Goal: Task Accomplishment & Management: Manage account settings

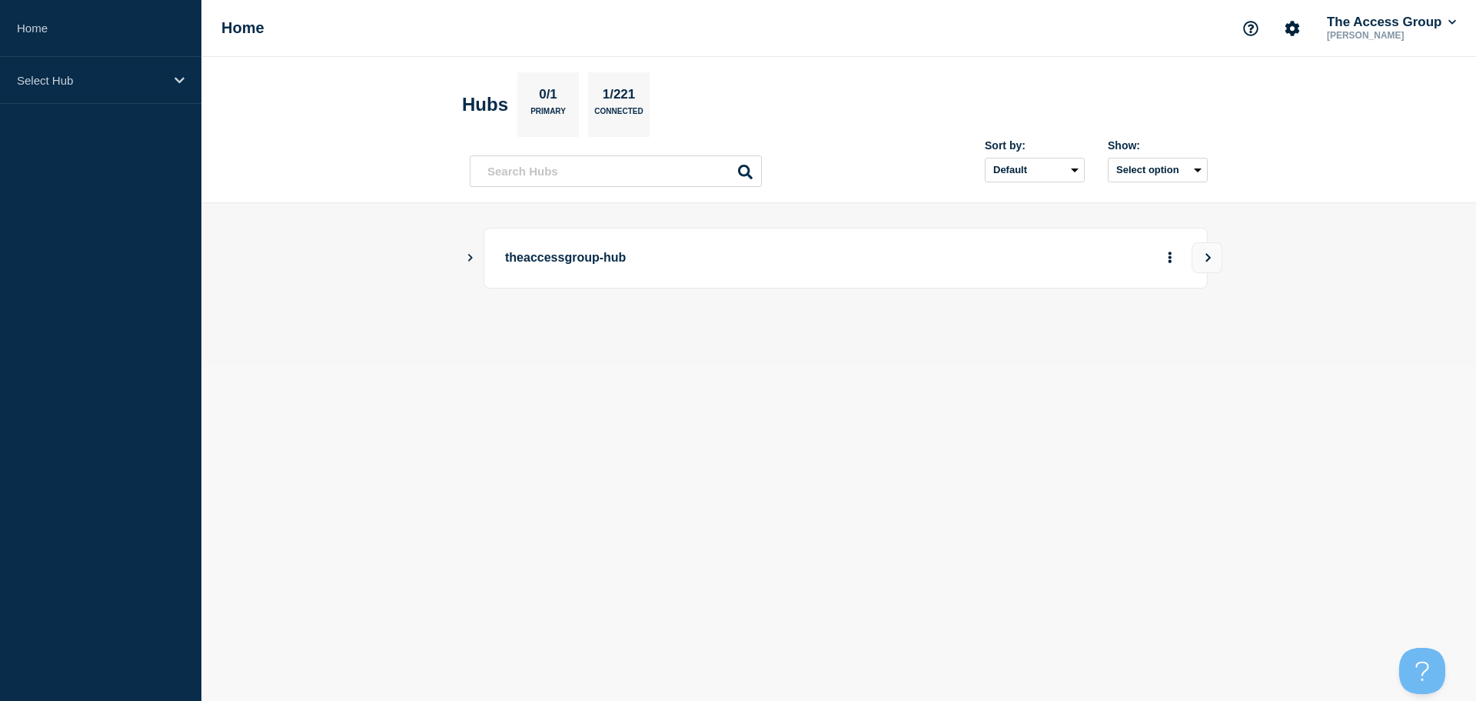
click at [974, 248] on div at bounding box center [1075, 258] width 221 height 28
click at [467, 255] on icon "Show Connected Hubs" at bounding box center [470, 257] width 10 height 8
click at [1129, 335] on button "See overview" at bounding box center [1117, 335] width 82 height 31
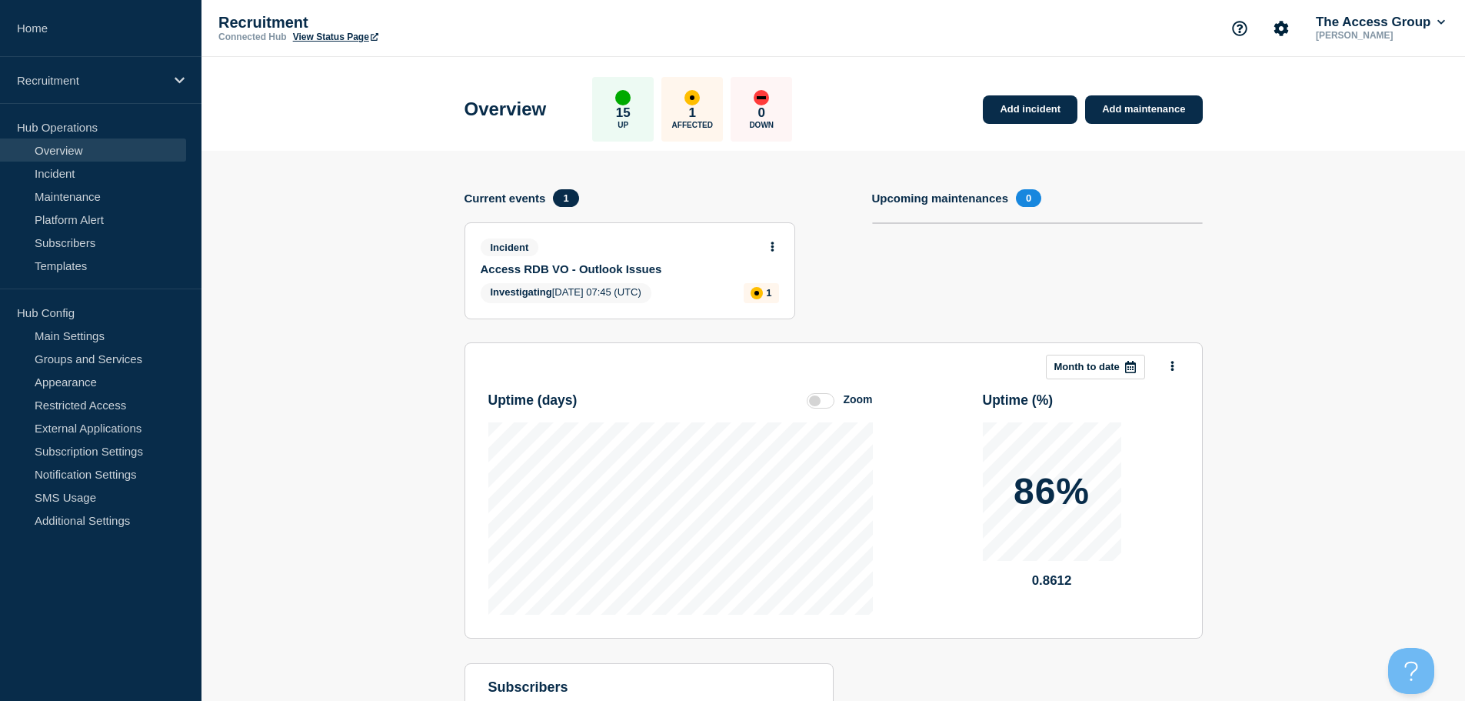
click at [695, 91] on div "1 Affected" at bounding box center [692, 109] width 62 height 65
click at [620, 268] on link "Access RDB VO - Outlook Issues" at bounding box center [620, 268] width 278 height 13
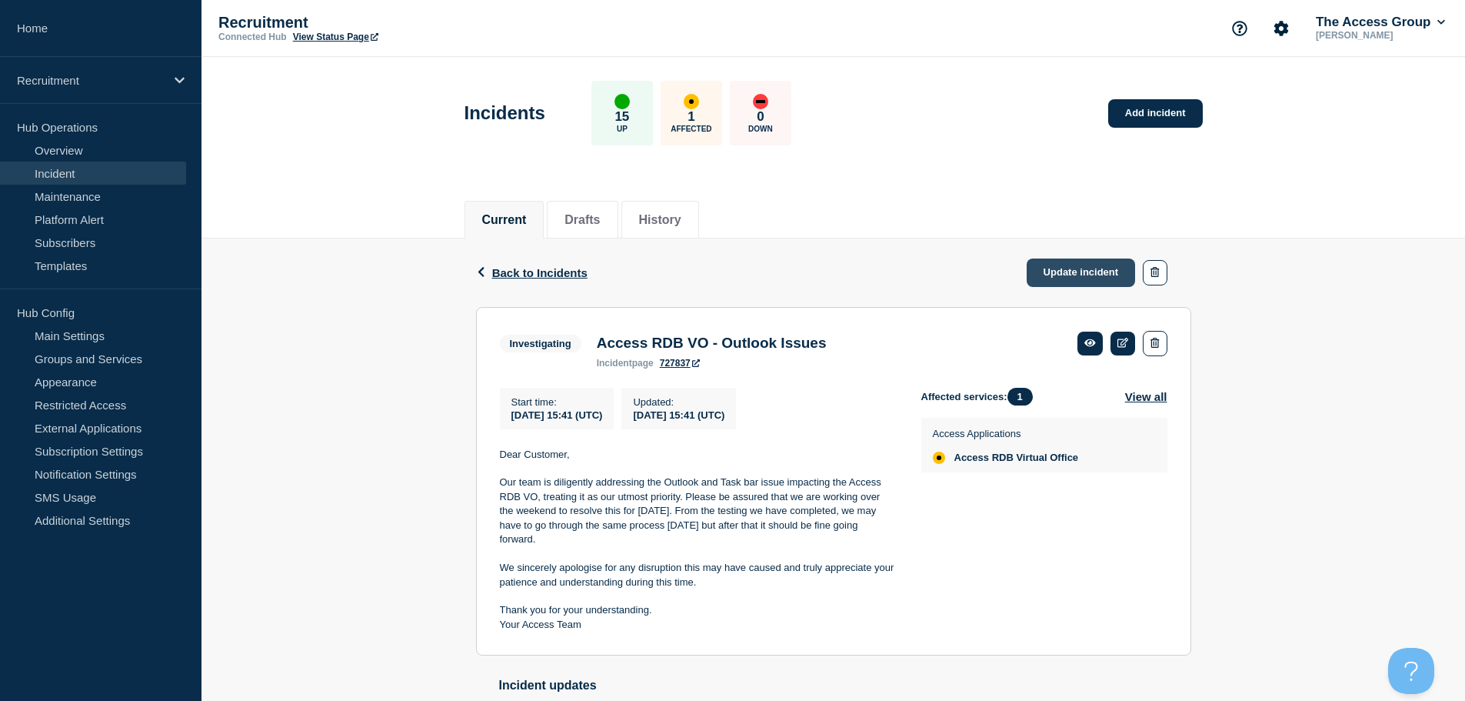
click at [1094, 269] on link "Update incident" at bounding box center [1081, 272] width 109 height 28
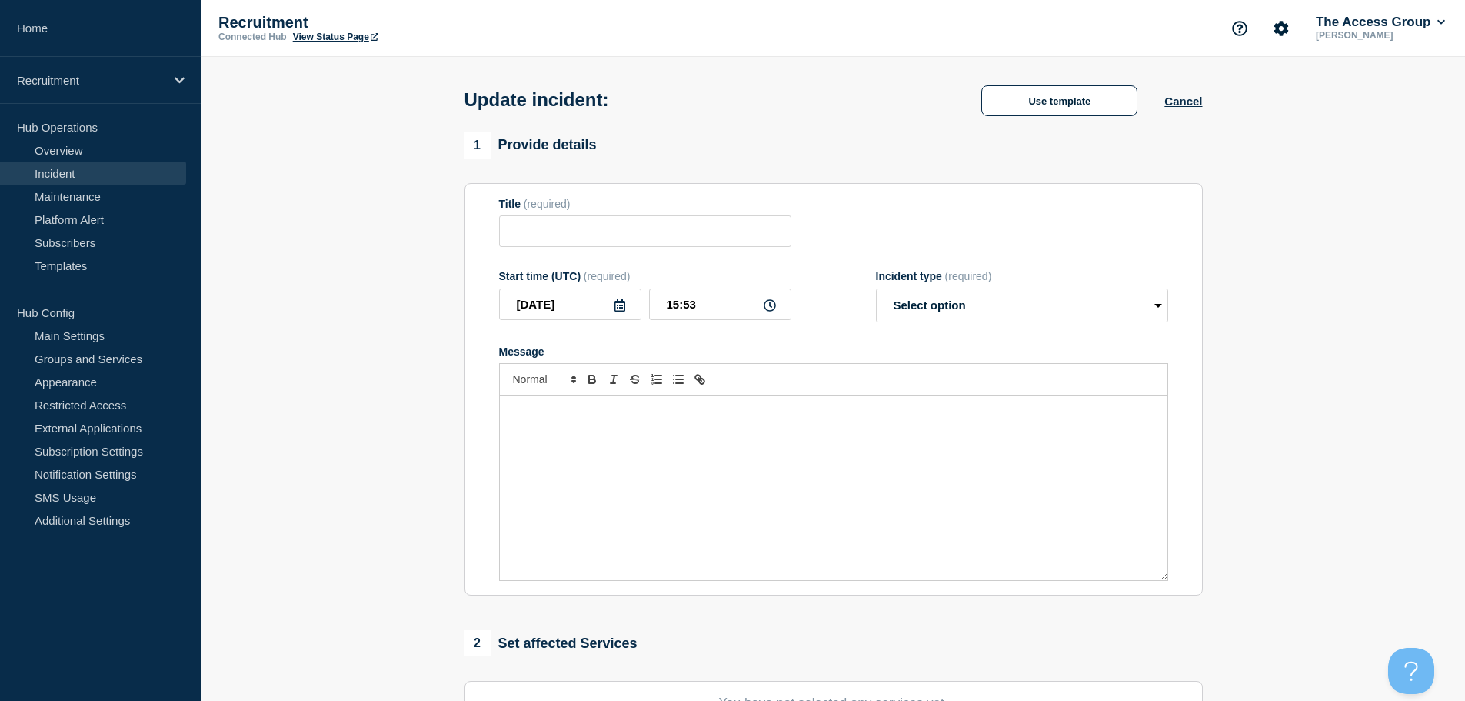
type input "Access RDB VO - Outlook Issues"
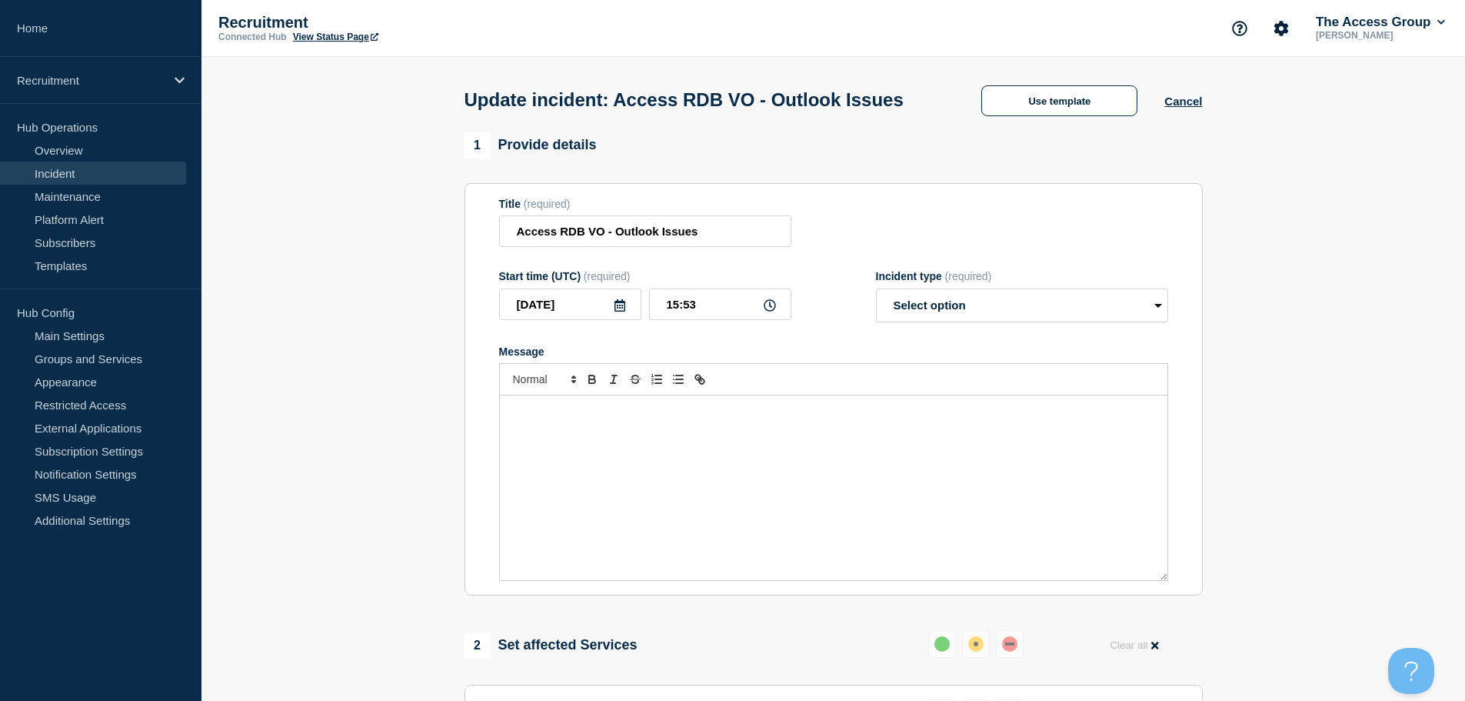
click at [1010, 282] on div "Incident type (required)" at bounding box center [1022, 276] width 292 height 12
click at [1038, 322] on select "Select option Investigating Identified Monitoring Resolved" at bounding box center [1022, 305] width 292 height 34
select select "monitoring"
click at [876, 317] on select "Select option Investigating Identified Monitoring Resolved" at bounding box center [1022, 305] width 292 height 34
click at [703, 520] on div "Message" at bounding box center [833, 487] width 667 height 185
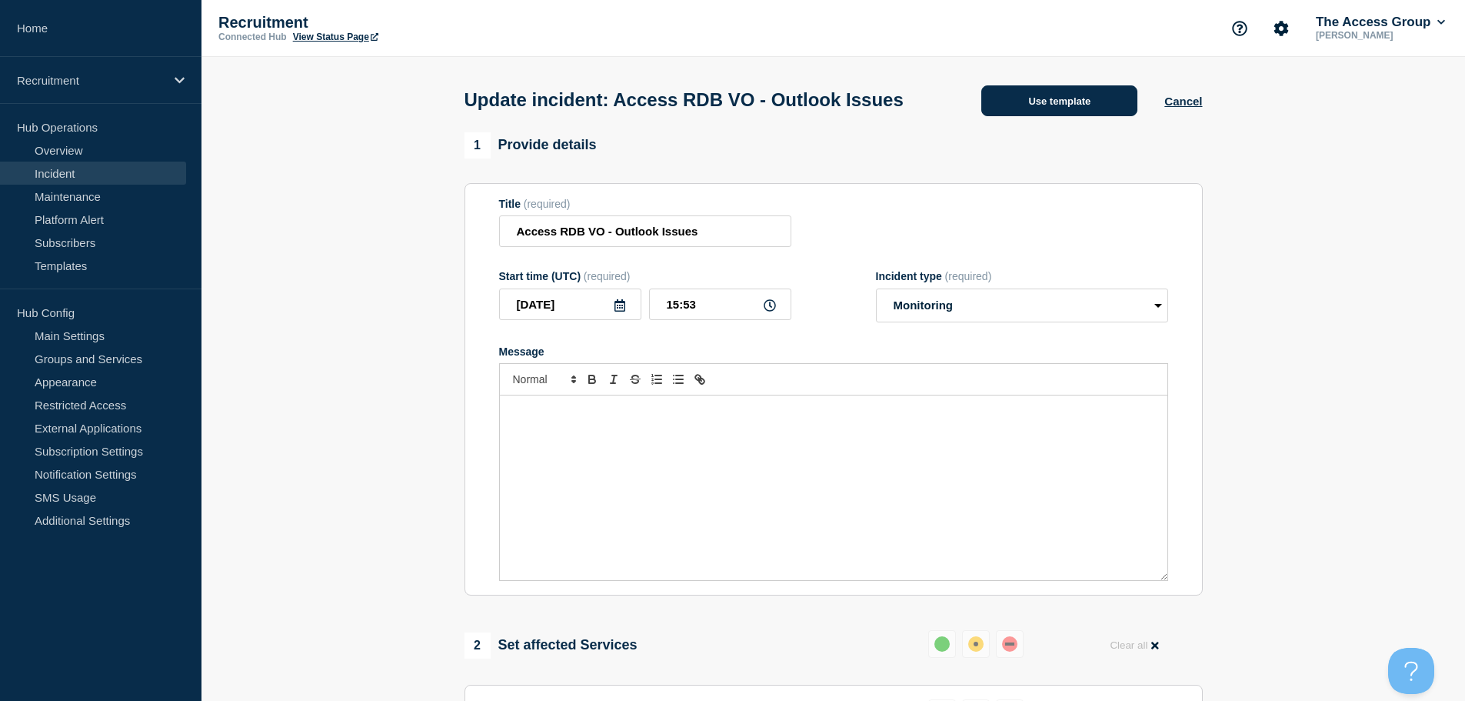
click at [1074, 112] on button "Use template" at bounding box center [1059, 100] width 156 height 31
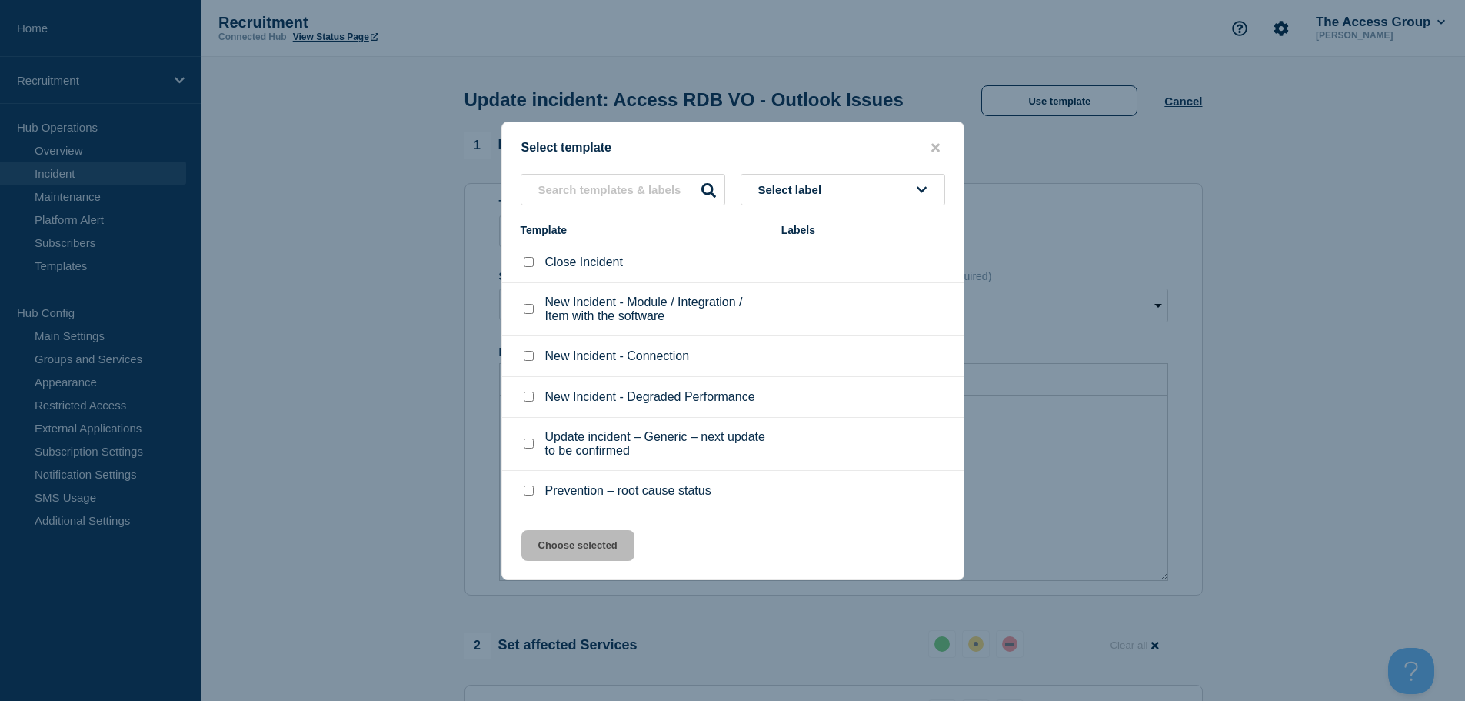
click at [527, 442] on input "Update incident – Generic – next update to be confirmed checkbox" at bounding box center [529, 443] width 10 height 10
checkbox input "true"
click at [595, 542] on button "Choose selected" at bounding box center [577, 545] width 113 height 31
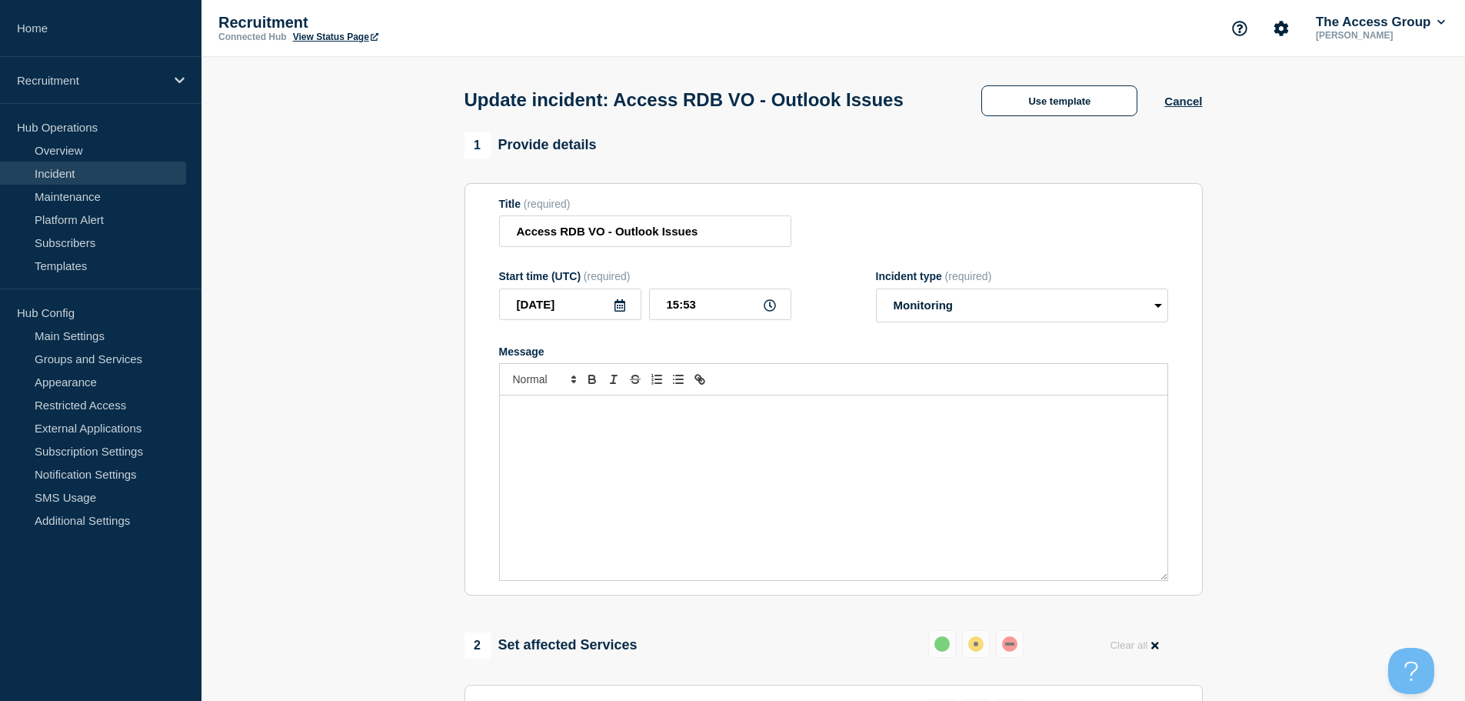
select select "investigating"
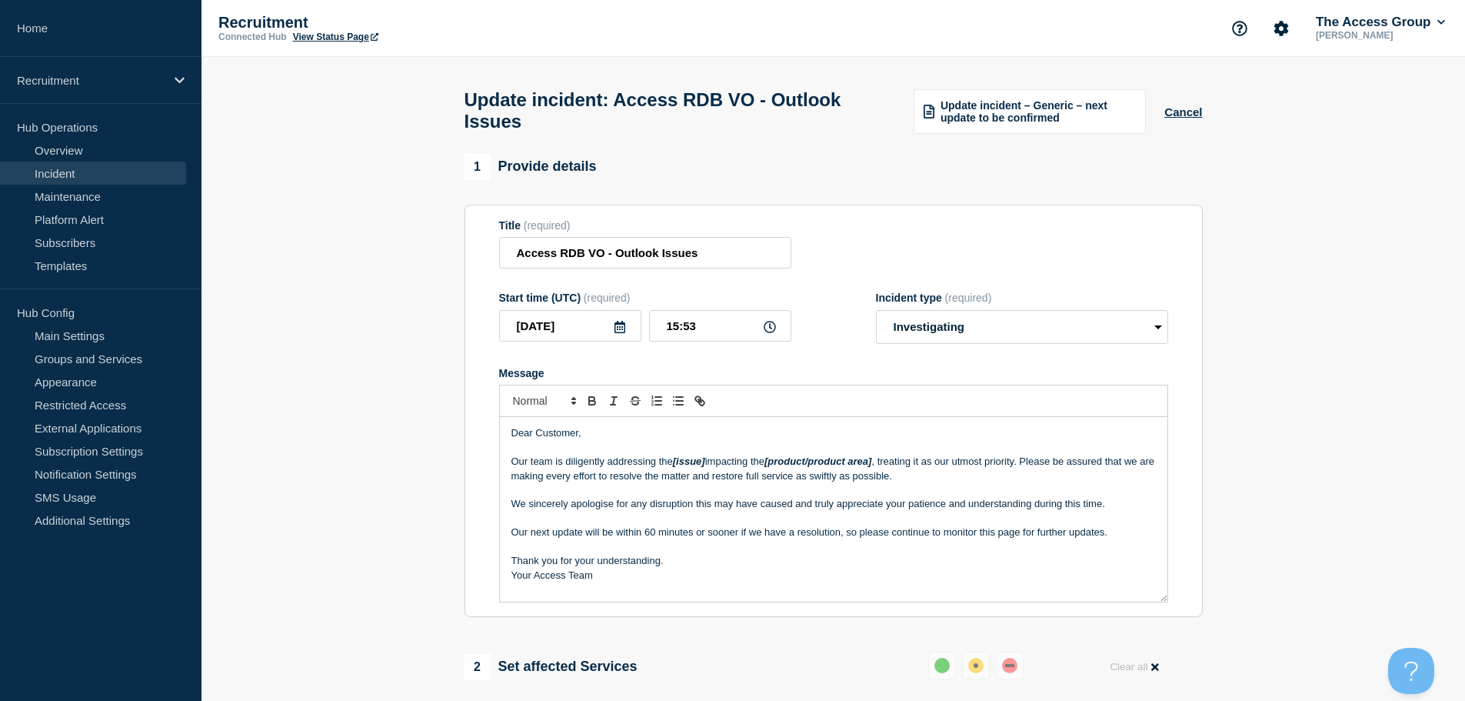
drag, startPoint x: 912, startPoint y: 478, endPoint x: 562, endPoint y: 465, distance: 350.1
click at [562, 465] on p "Our team is diligently addressing the [issue] impacting the [product/product ar…" at bounding box center [833, 468] width 644 height 28
click at [557, 464] on p "Our team is diligently addressing the [issue] impacting the [product/product ar…" at bounding box center [833, 468] width 644 height 28
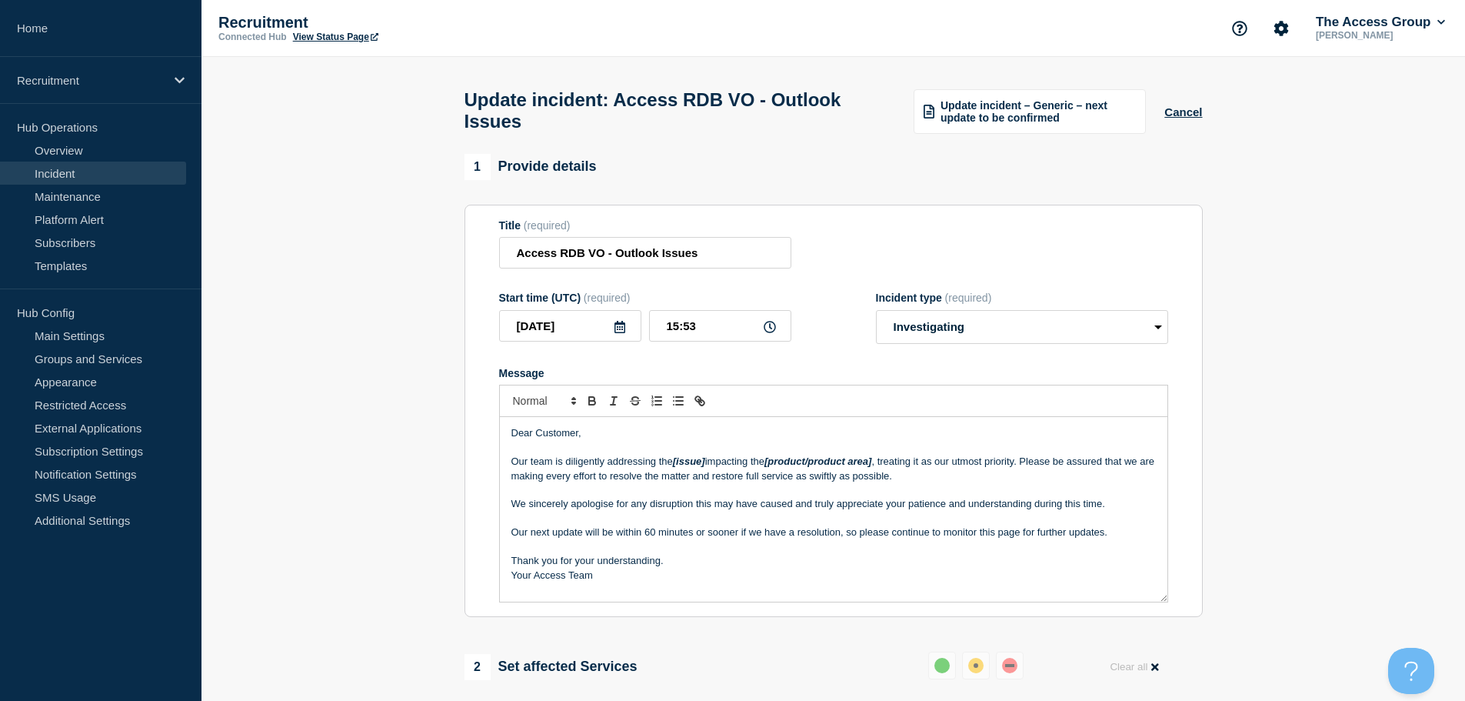
click at [556, 465] on p "Our team is diligently addressing the [issue] impacting the [product/product ar…" at bounding box center [833, 468] width 644 height 28
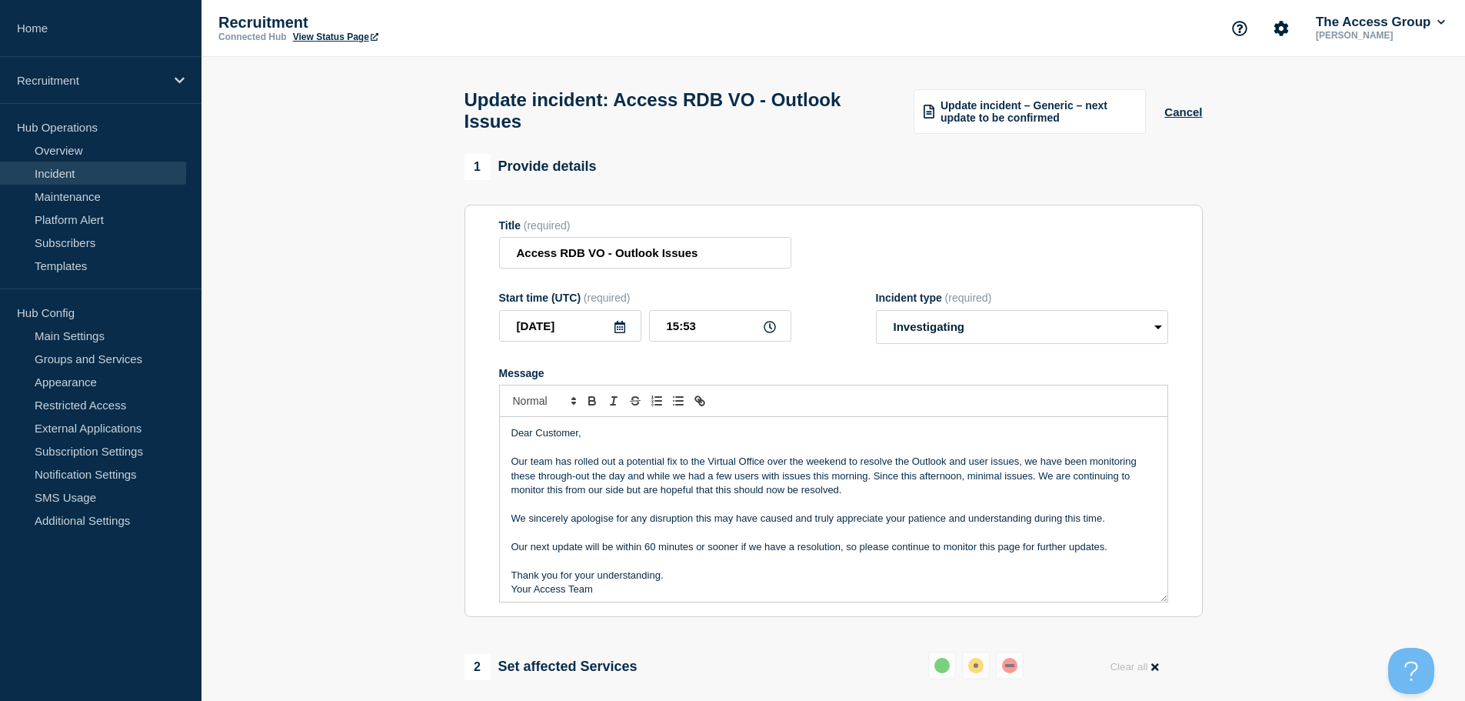
drag, startPoint x: 1114, startPoint y: 552, endPoint x: 508, endPoint y: 548, distance: 606.0
click at [508, 548] on div "Dear Customer, Our team has rolled out a potential fix to the Virtual Office ov…" at bounding box center [833, 509] width 667 height 185
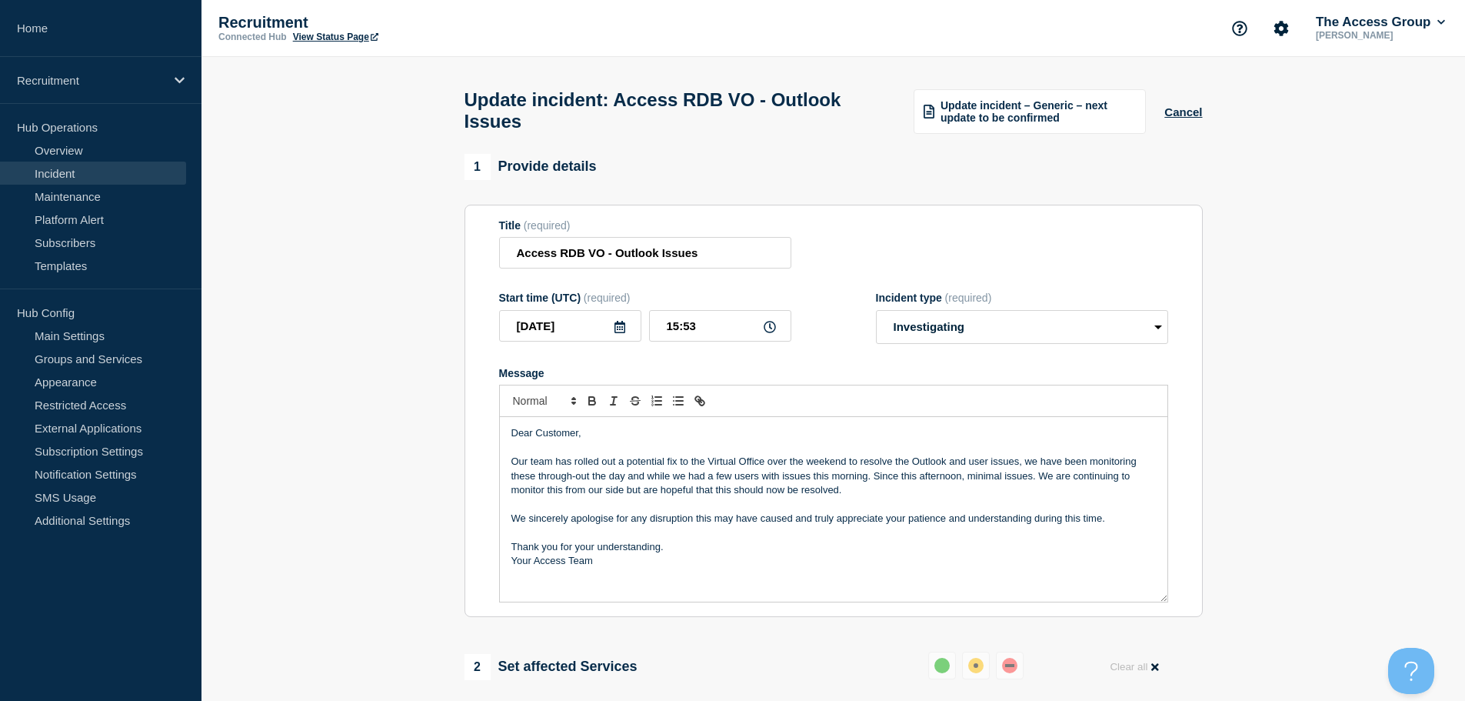
click at [986, 466] on p "Our team has rolled out a potential fix to the Virtual Office over the weekend …" at bounding box center [833, 475] width 644 height 42
click at [991, 467] on p "Our team has rolled out a potential fix to the Virtual Office over the weekend …" at bounding box center [833, 475] width 644 height 42
click at [980, 343] on select "Select option Investigating Identified Monitoring Resolved" at bounding box center [1022, 327] width 292 height 34
click at [974, 336] on select "Select option Investigating Identified Monitoring Resolved" at bounding box center [1022, 327] width 292 height 34
select select "monitoring"
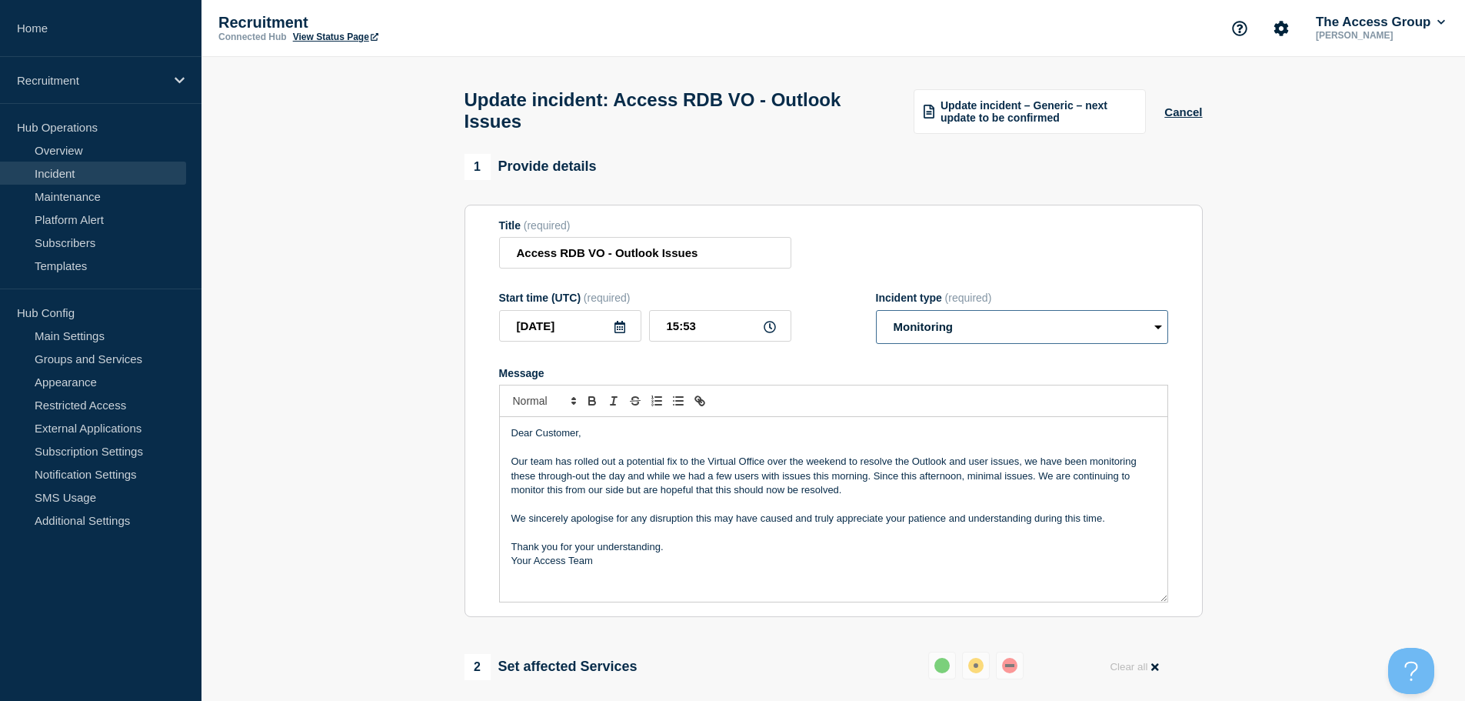
click at [876, 317] on select "Select option Investigating Identified Monitoring Resolved" at bounding box center [1022, 327] width 292 height 34
click at [1011, 262] on div "Title (required) Access RDB VO - Outlook Issues" at bounding box center [833, 244] width 669 height 50
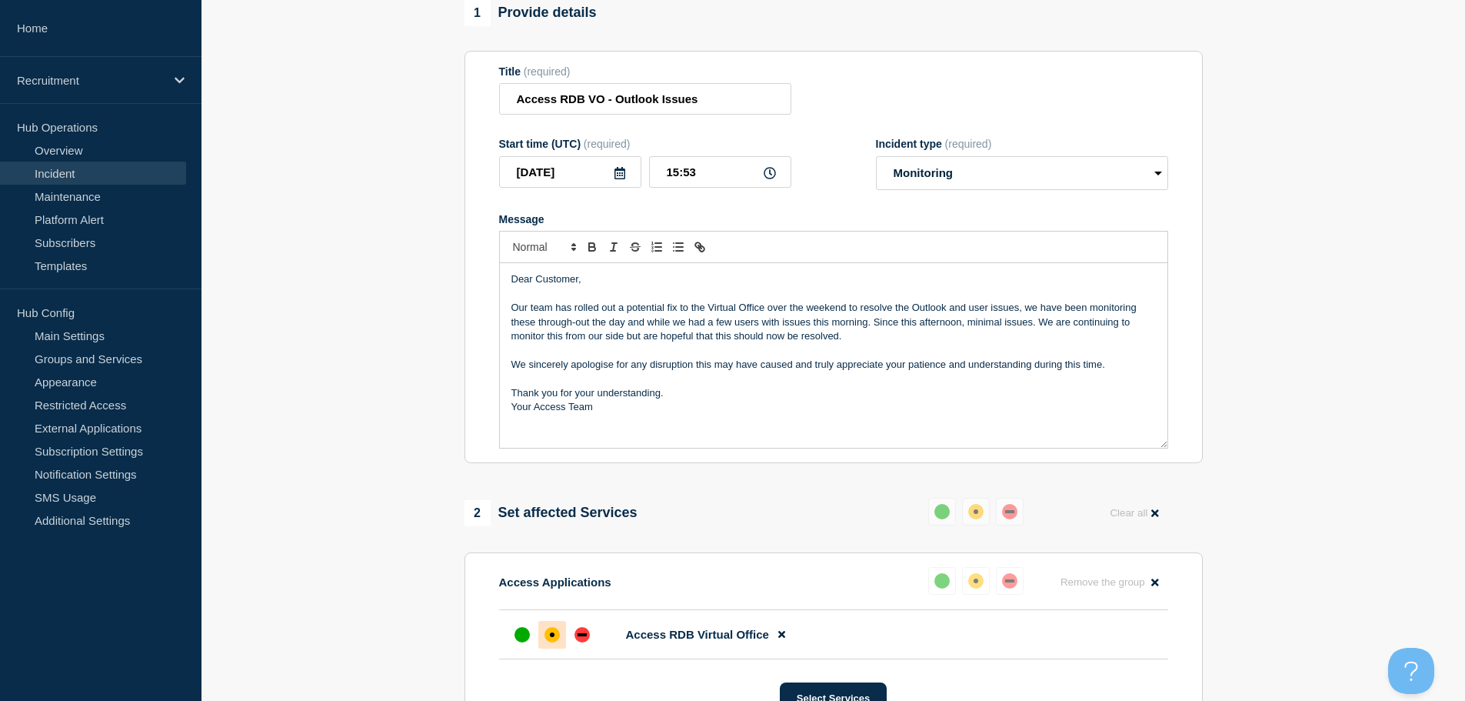
scroll to position [538, 0]
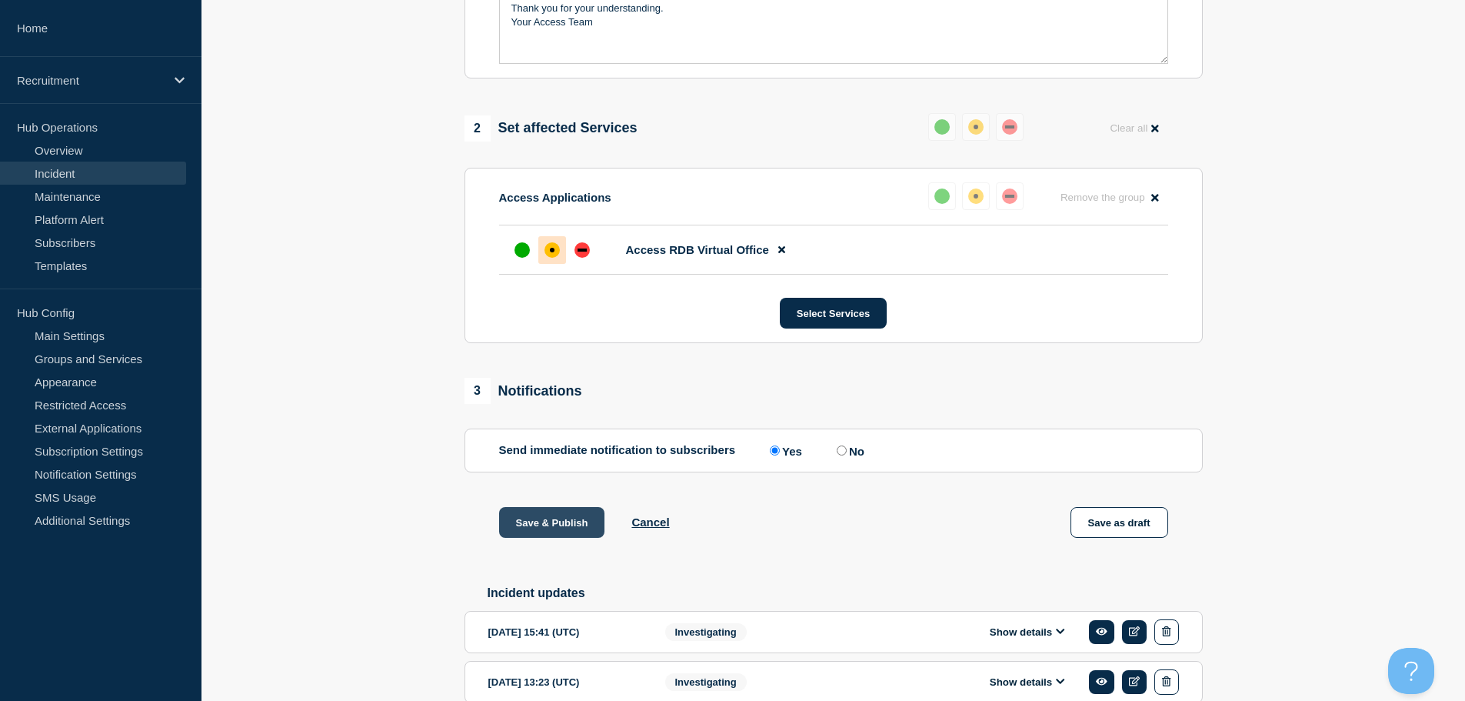
click at [573, 526] on button "Save & Publish" at bounding box center [552, 522] width 106 height 31
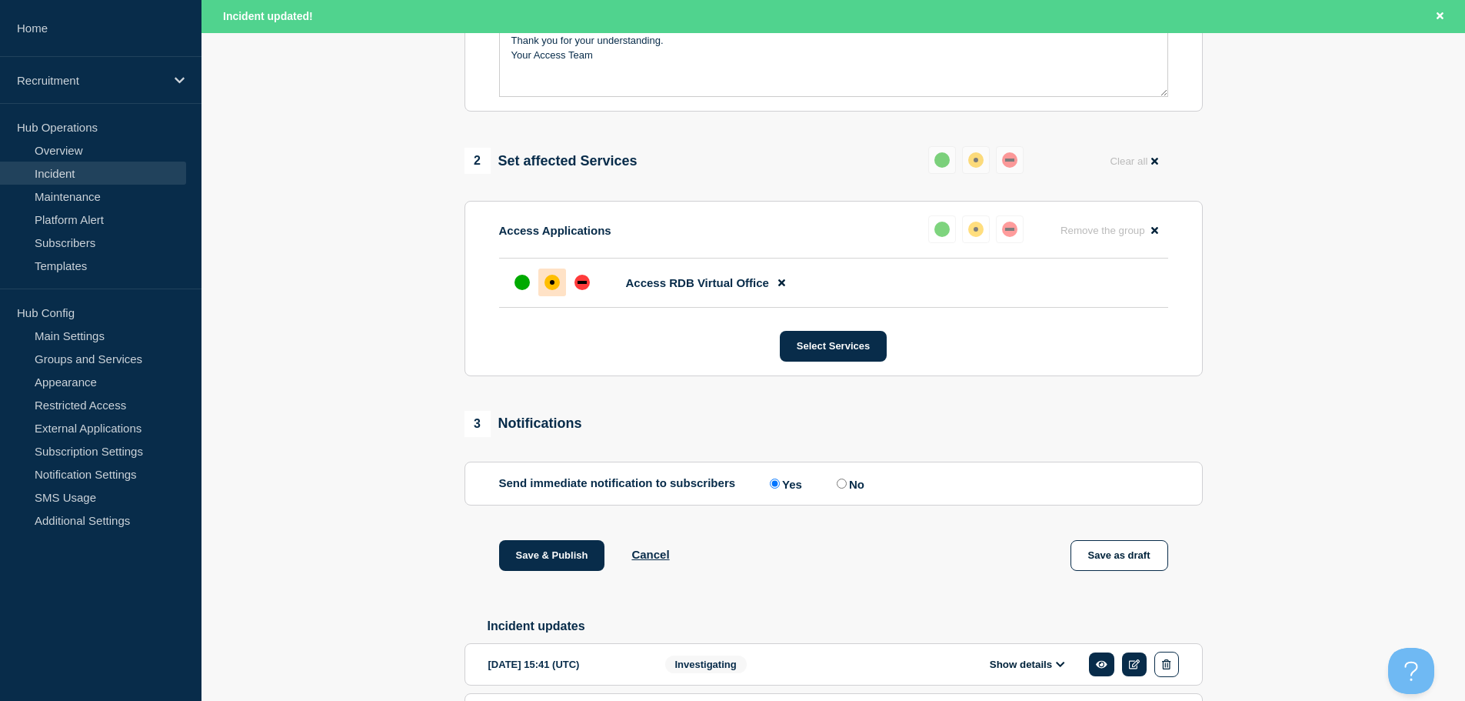
scroll to position [571, 0]
